Goal: Find contact information: Find contact information

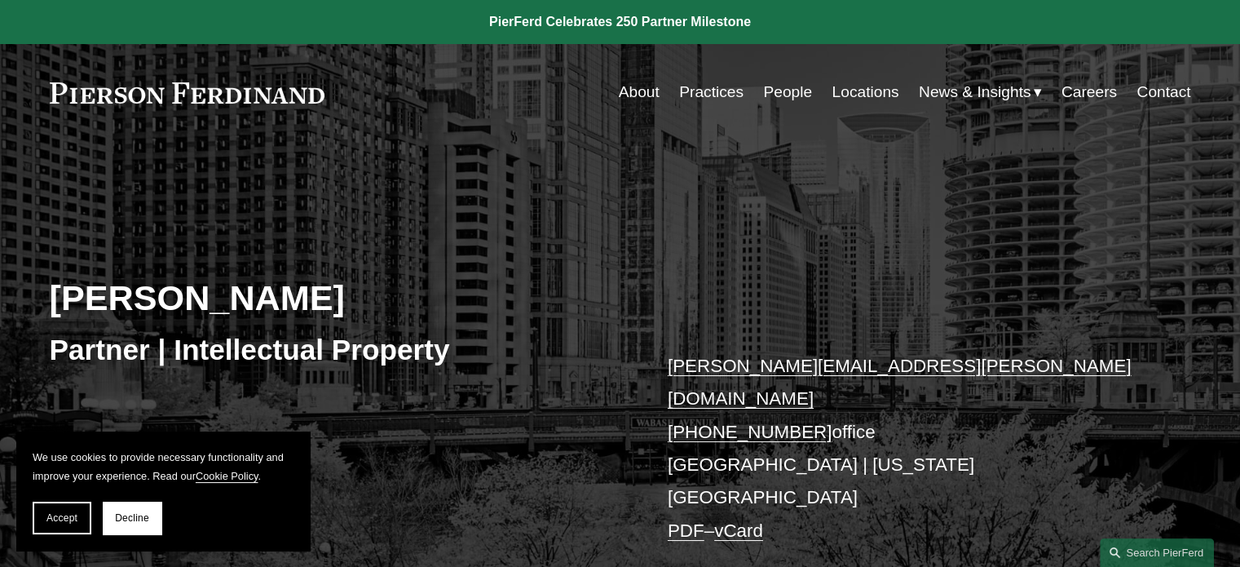
click at [714, 90] on link "Practices" at bounding box center [711, 92] width 64 height 31
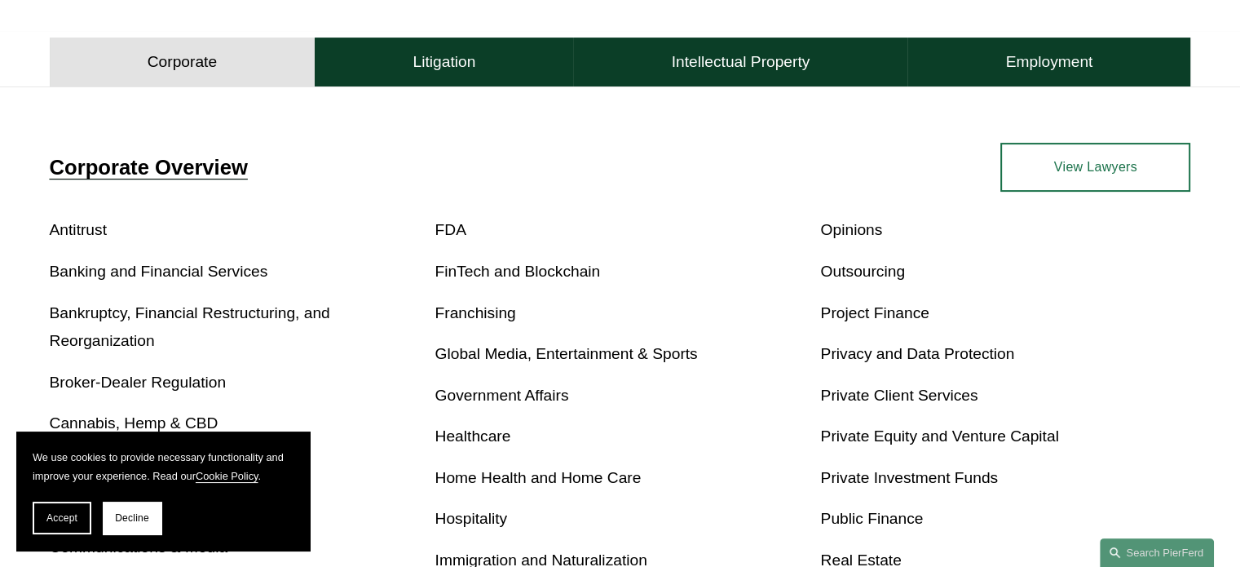
scroll to position [597, 0]
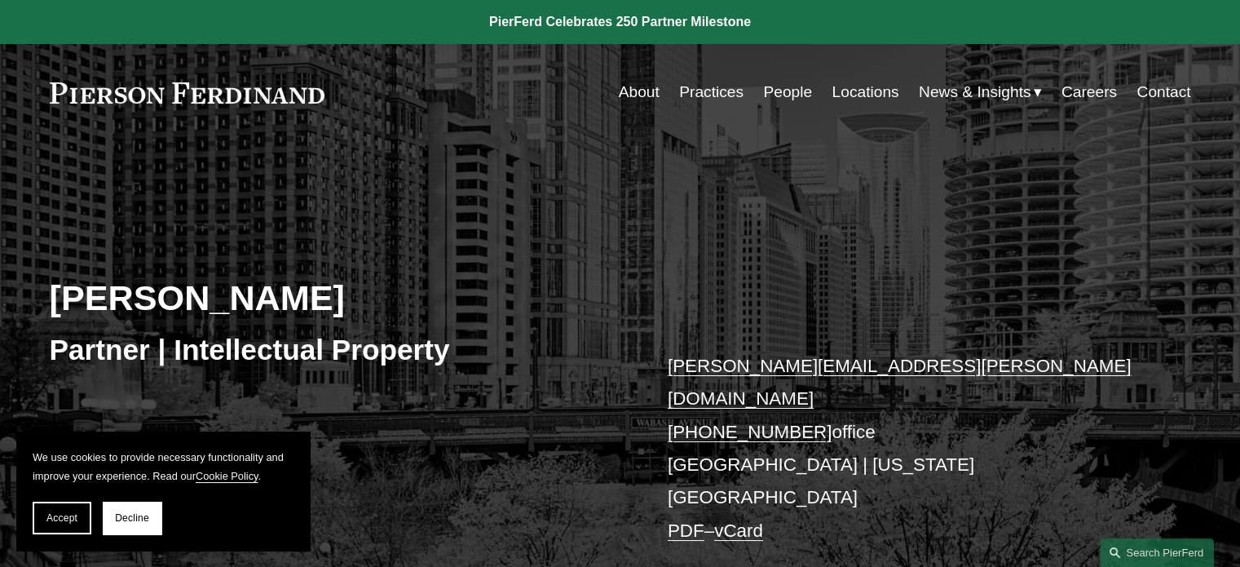
click at [886, 395] on p "eric.kohli@pierferd.com +1.702.410.8331 office Chicago | Washington, D.C. PDF –…" at bounding box center [905, 448] width 475 height 197
drag, startPoint x: 886, startPoint y: 395, endPoint x: 672, endPoint y: 364, distance: 215.8
click at [672, 364] on p "eric.kohli@pierferd.com +1.702.410.8331 office Chicago | Washington, D.C. PDF –…" at bounding box center [905, 448] width 475 height 197
copy p "ric.kohli@pierferd.com +1.702.410.8331 office"
